Goal: Task Accomplishment & Management: Use online tool/utility

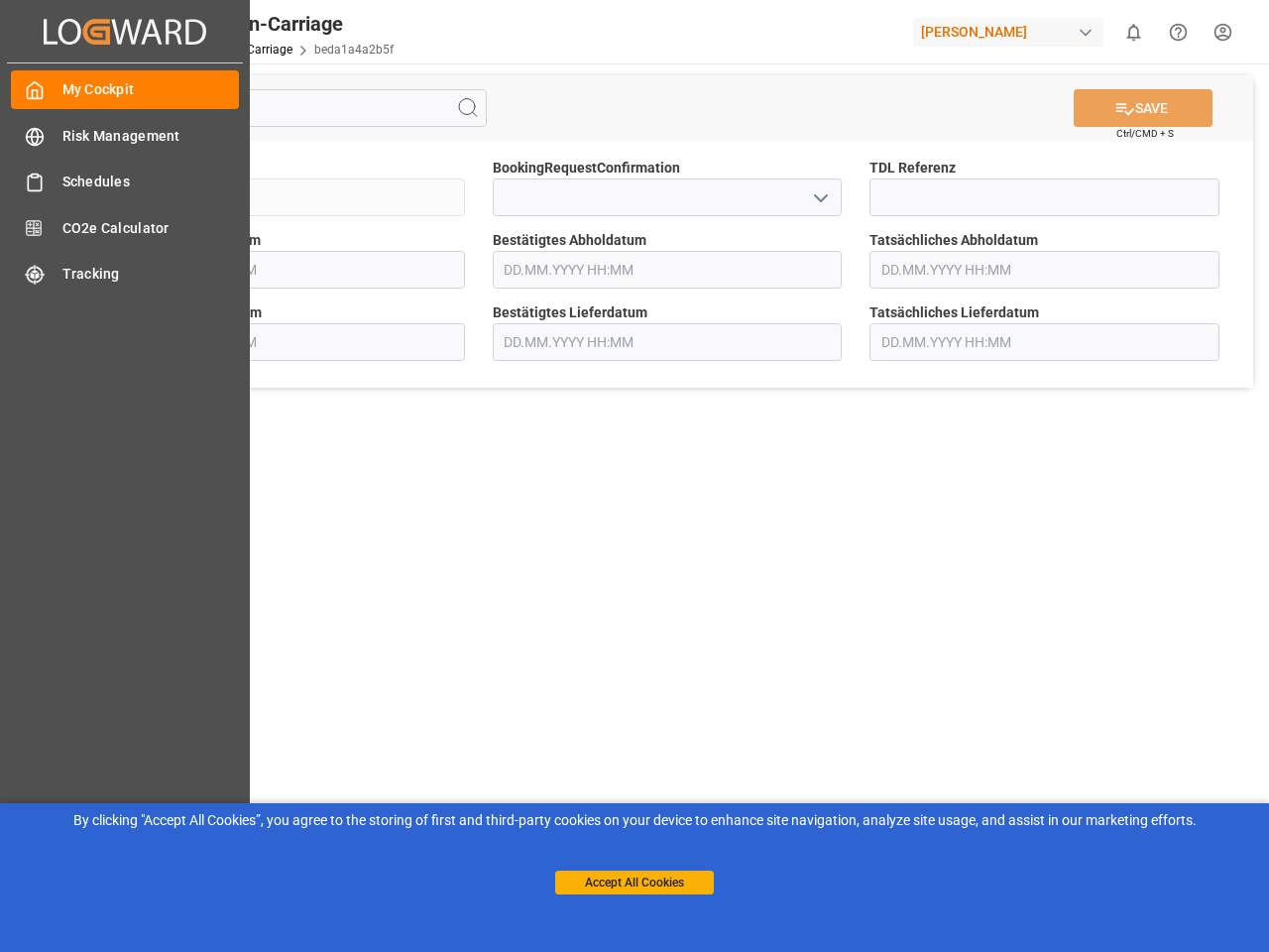
type input "[DATE] 00:00"
click at [634, 476] on main "SAVE Ctrl/CMD + S Sendung FKA25-006142 BookingRequestConfirmation TDL Referenz …" at bounding box center [667, 502] width 1195 height 877
click at [125, 31] on icon "Created by potrace 1.15, written by [PERSON_NAME] [DATE]-[DATE]" at bounding box center [125, 32] width 163 height 32
click at [1133, 32] on html "Created by potrace 1.15, written by [PERSON_NAME] [DATE]-[DATE] Created by potr…" at bounding box center [634, 476] width 1269 height 952
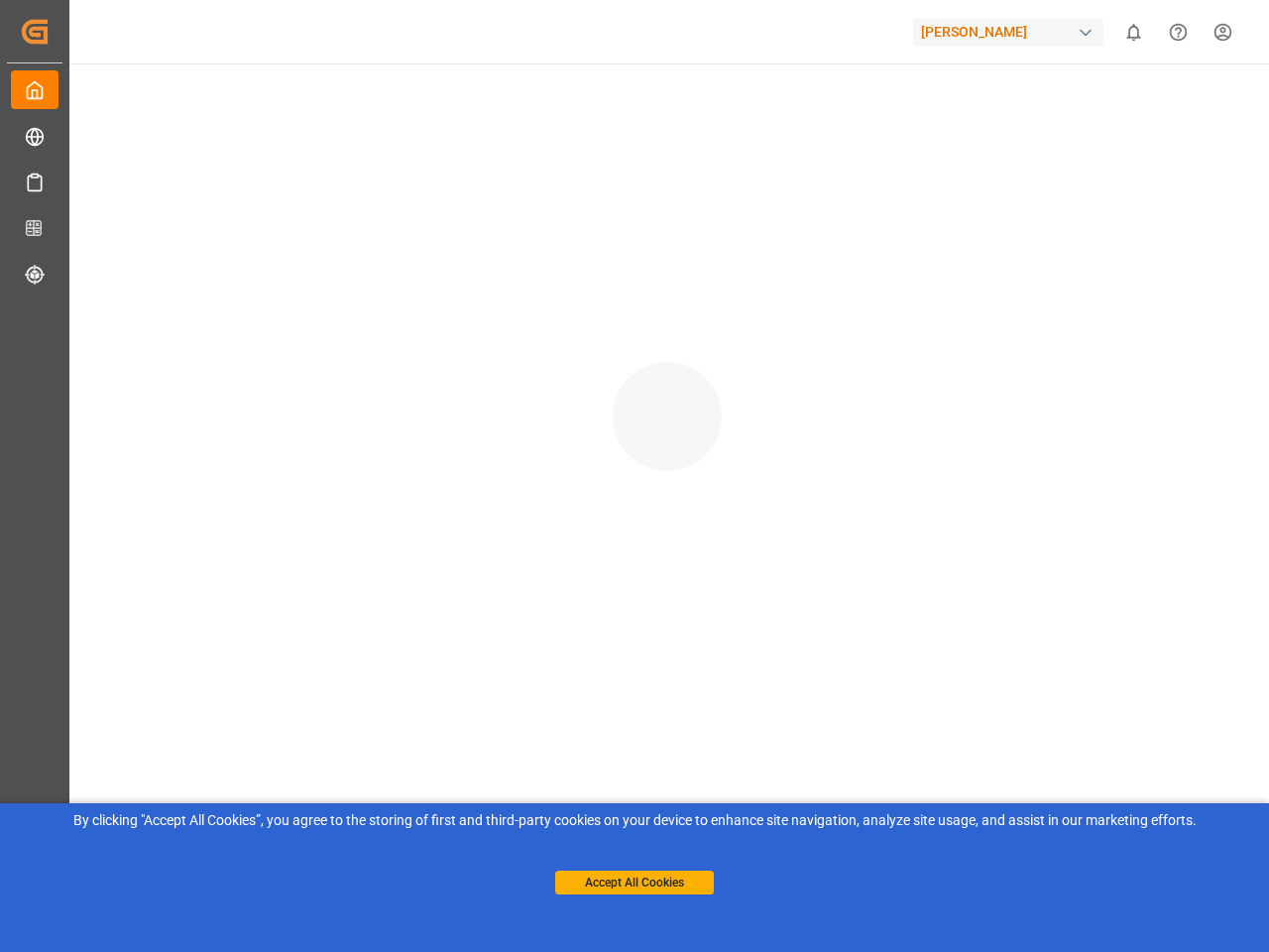
click at [634, 882] on button "Accept All Cookies" at bounding box center [635, 882] width 159 height 24
